Goal: Browse casually: Explore the website without a specific task or goal

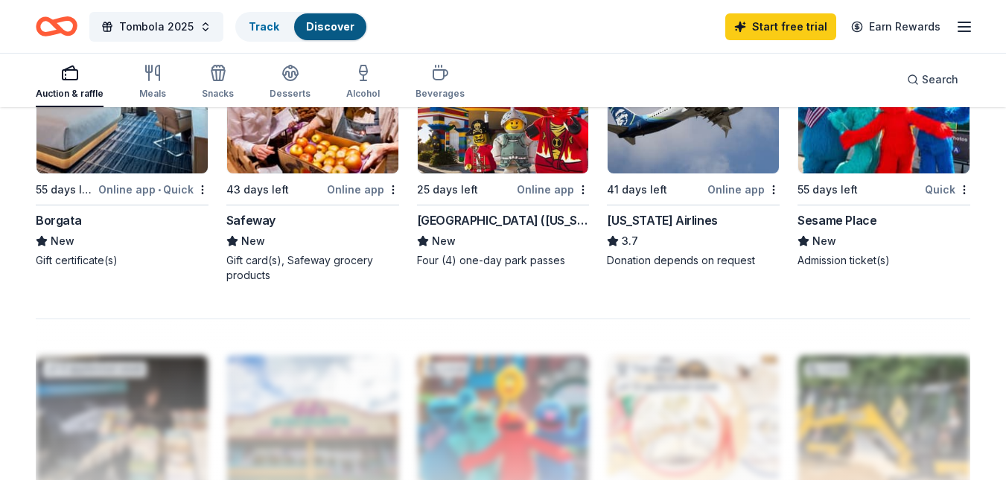
scroll to position [1103, 0]
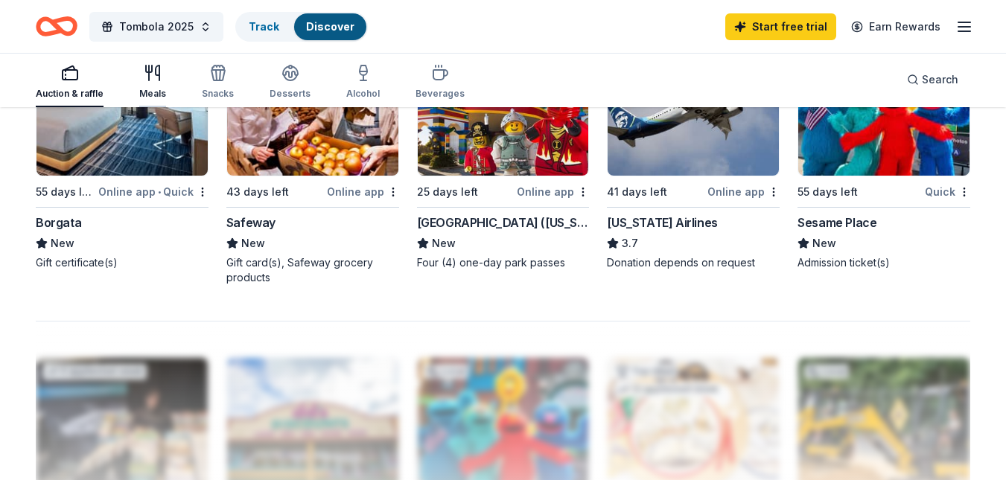
click at [153, 73] on icon "button" at bounding box center [153, 73] width 18 height 18
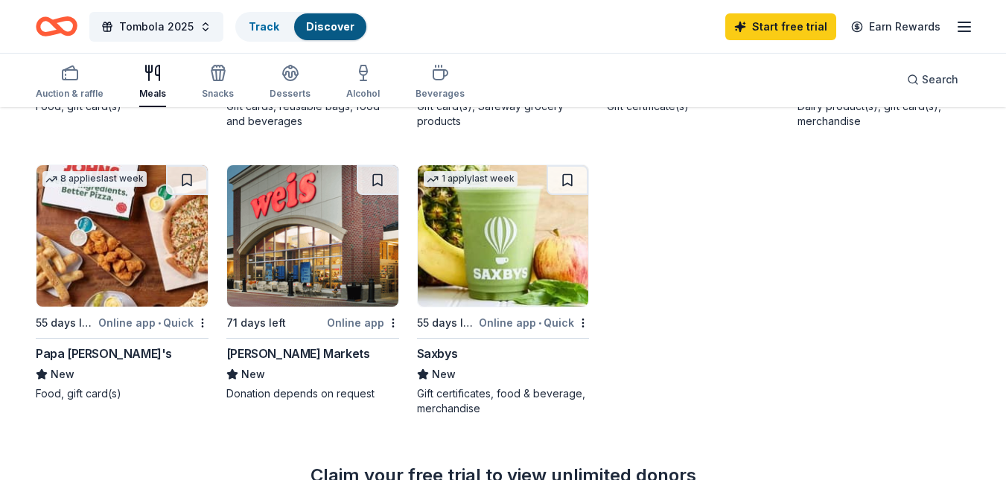
scroll to position [396, 0]
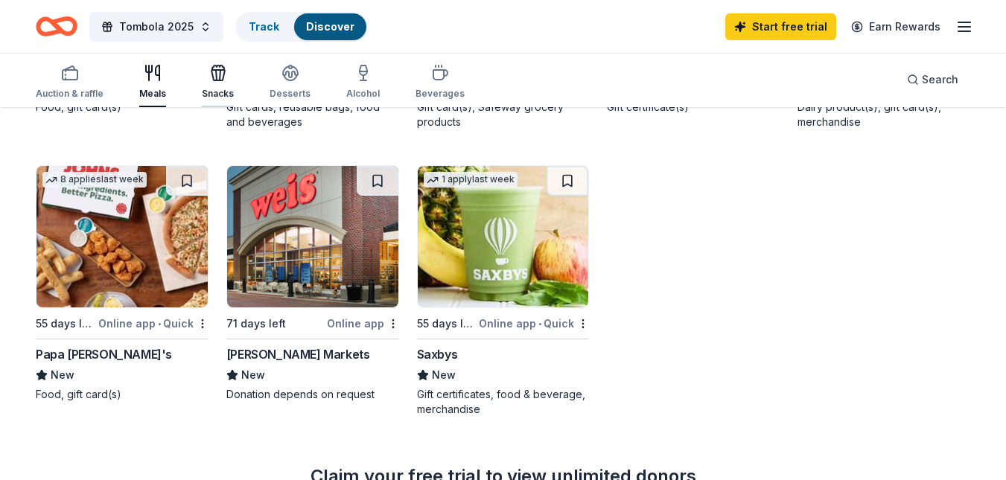
click at [228, 81] on div "button" at bounding box center [218, 73] width 32 height 18
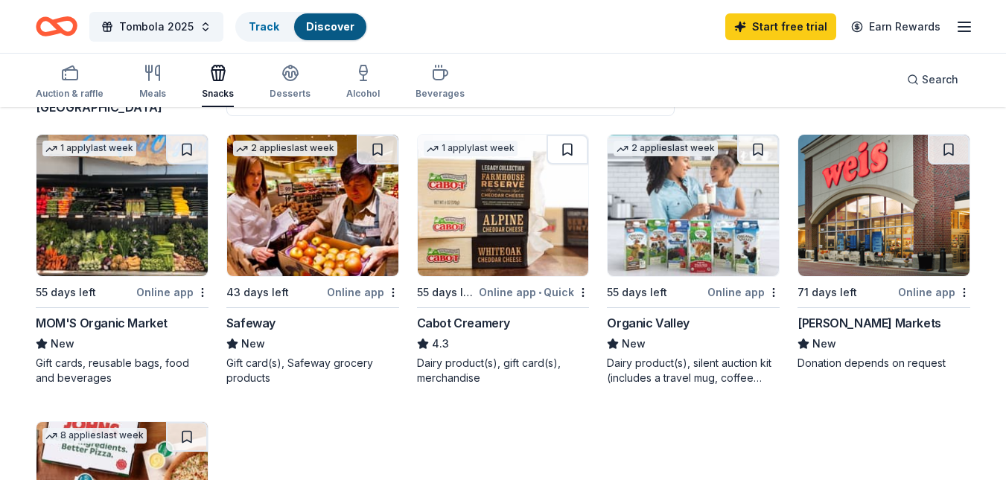
scroll to position [137, 0]
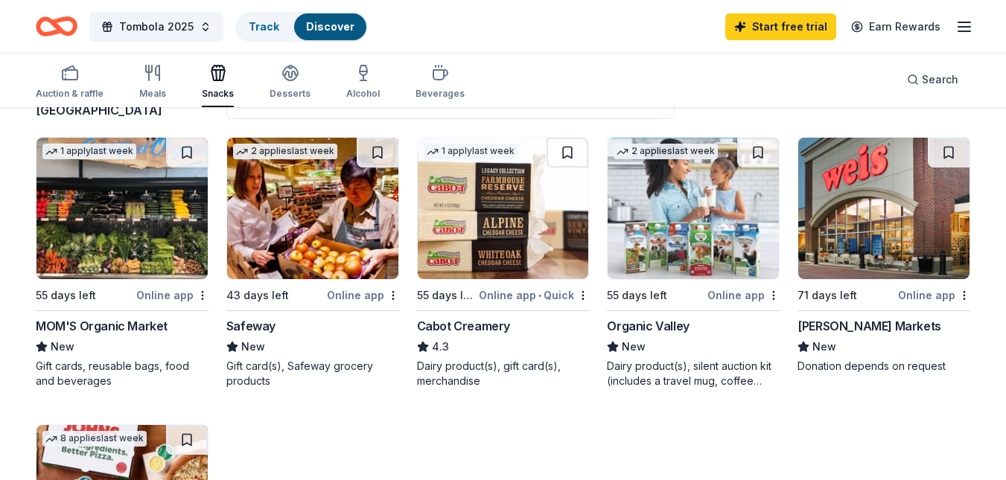
click at [264, 77] on div "Auction & raffle Meals Snacks Desserts Alcohol Beverages" at bounding box center [250, 82] width 429 height 49
click at [286, 78] on icon "button" at bounding box center [290, 73] width 18 height 18
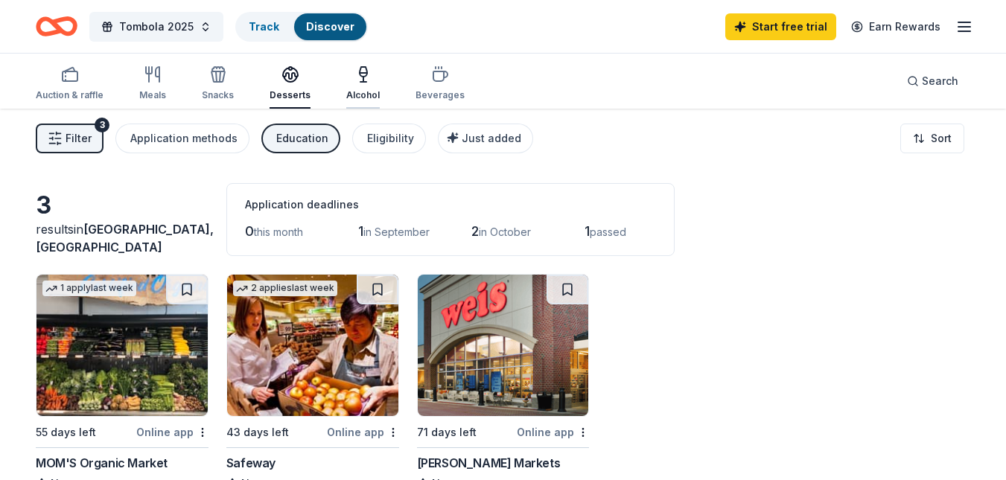
click at [370, 77] on div "button" at bounding box center [363, 75] width 34 height 18
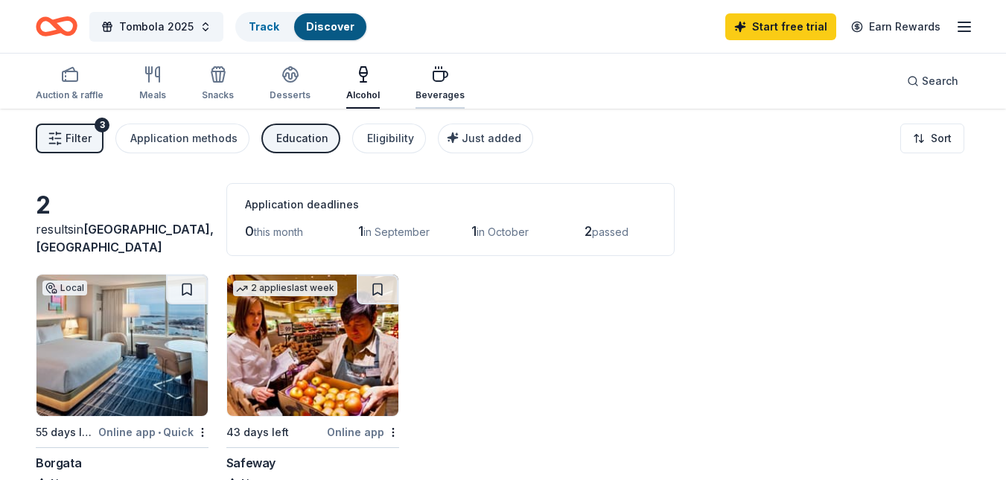
click at [439, 84] on div "Beverages" at bounding box center [440, 84] width 49 height 36
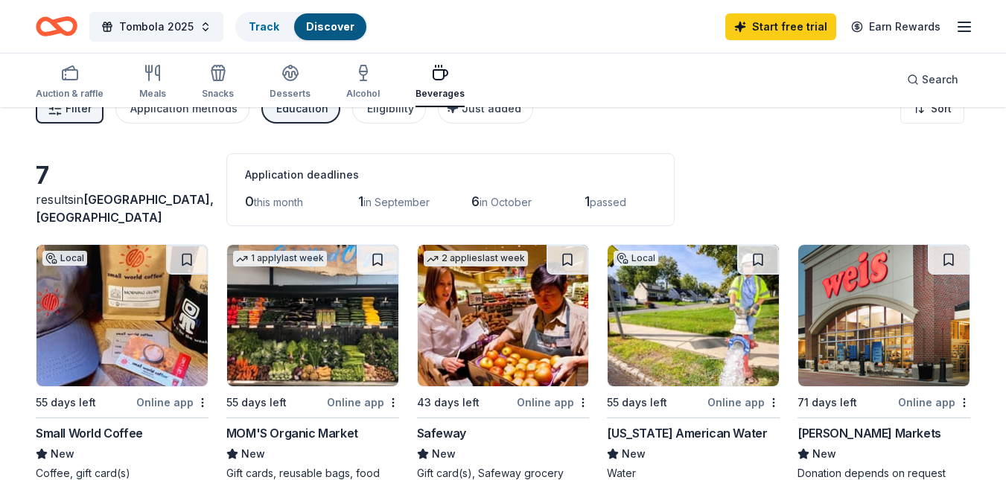
scroll to position [4, 0]
